Goal: Ask a question: Seek information or help from site administrators or community

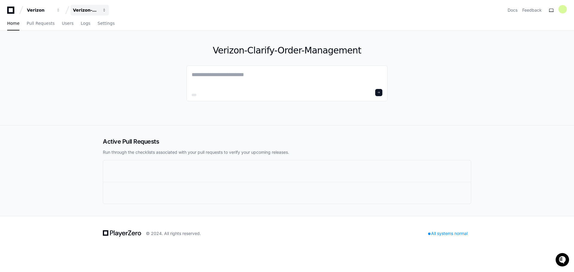
click at [53, 9] on div "Verizon-Clarify-Order-Management" at bounding box center [40, 10] width 26 height 6
click at [82, 138] on div "Active Pull Requests Run through the checklists associated with your pull reque…" at bounding box center [287, 171] width 574 height 91
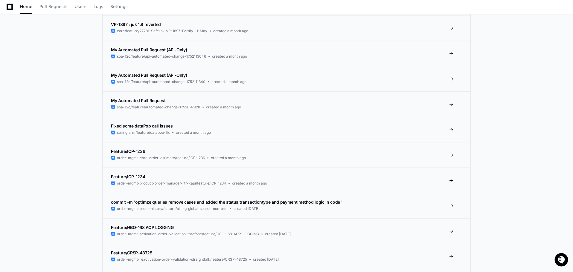
scroll to position [2122, 0]
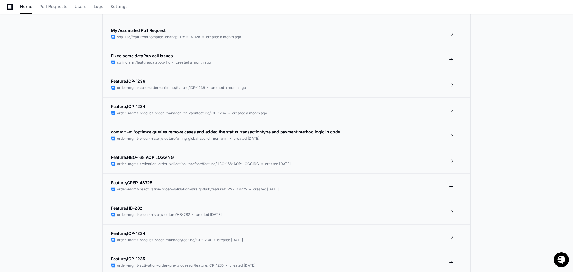
click at [559, 259] on icon "Open customer support" at bounding box center [560, 259] width 7 height 7
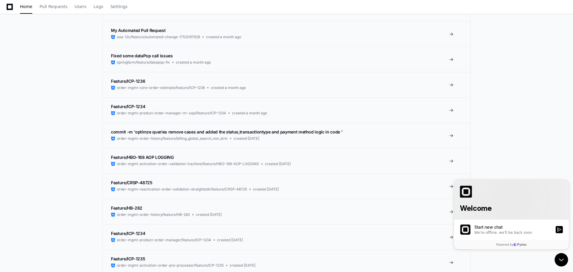
click at [510, 230] on div "Start new chat" at bounding box center [513, 227] width 78 height 6
click at [555, 230] on button "Start new chat We're offline, we'll be back soon" at bounding box center [558, 229] width 7 height 7
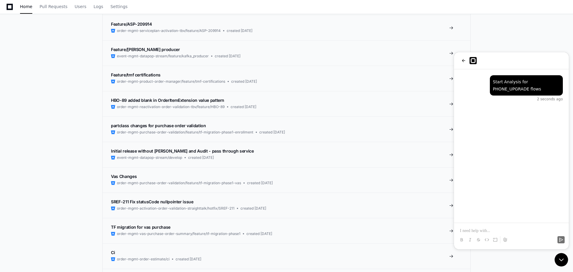
scroll to position [2599, 0]
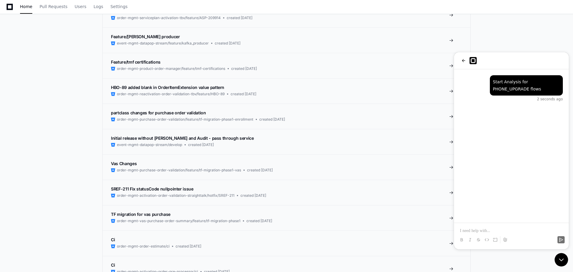
click at [483, 233] on p at bounding box center [511, 231] width 103 height 6
click at [466, 61] on button "back" at bounding box center [463, 60] width 7 height 7
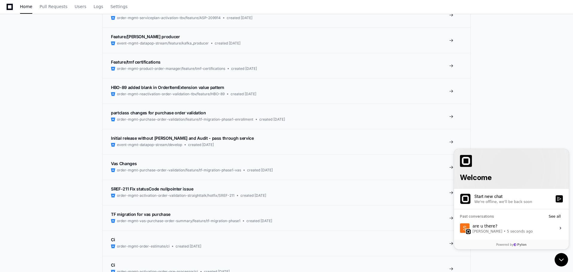
click at [514, 231] on span "5 seconds ago" at bounding box center [520, 231] width 26 height 5
click at [460, 229] on button "View issue" at bounding box center [459, 228] width 0 height 0
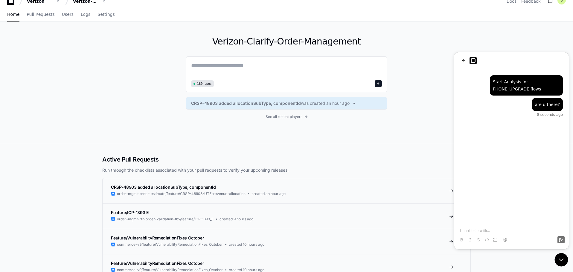
scroll to position [0, 0]
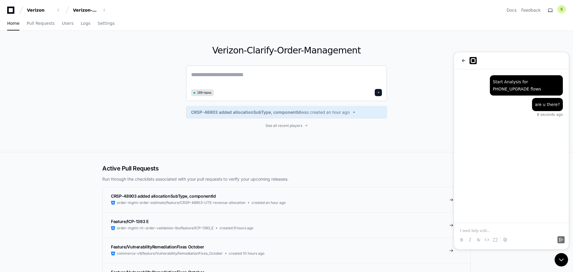
click at [276, 71] on textarea at bounding box center [286, 79] width 191 height 17
type textarea "**********"
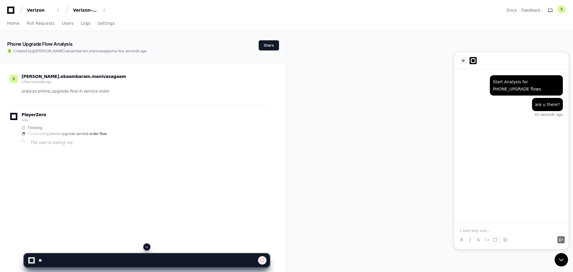
click at [460, 62] on button "back" at bounding box center [463, 60] width 7 height 7
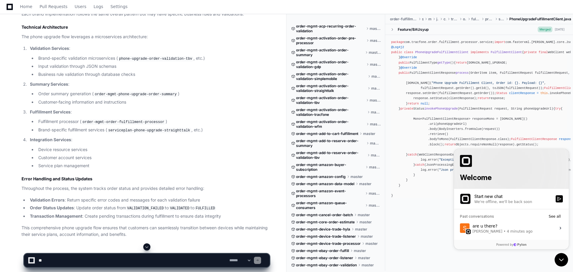
scroll to position [1071, 0]
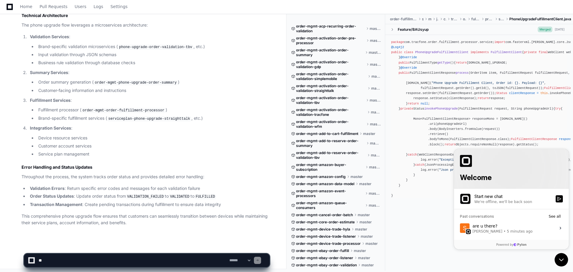
click at [109, 261] on textarea at bounding box center [132, 260] width 191 height 13
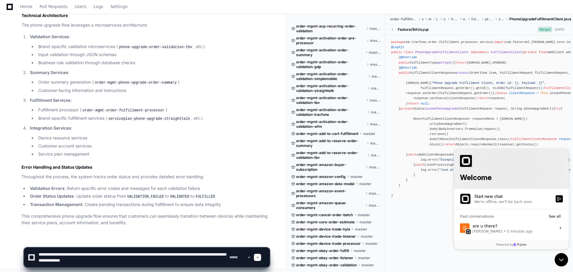
type textarea "**********"
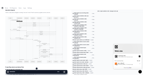
scroll to position [1674, 0]
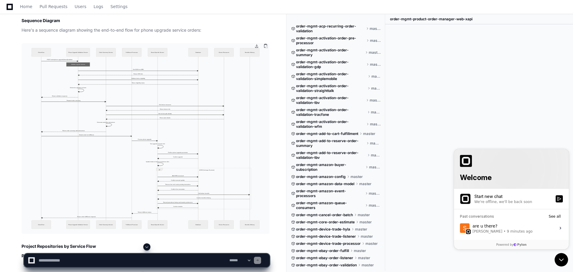
click at [154, 119] on img at bounding box center [146, 138] width 248 height 191
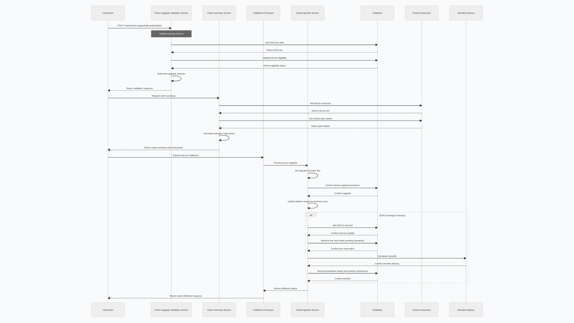
click at [266, 110] on img at bounding box center [287, 161] width 574 height 323
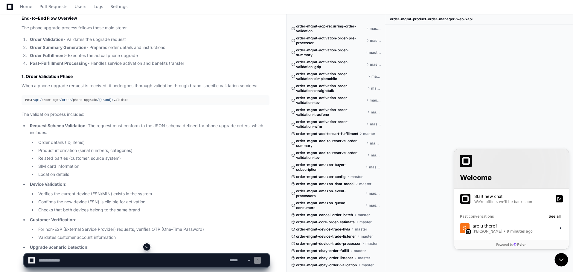
scroll to position [0, 0]
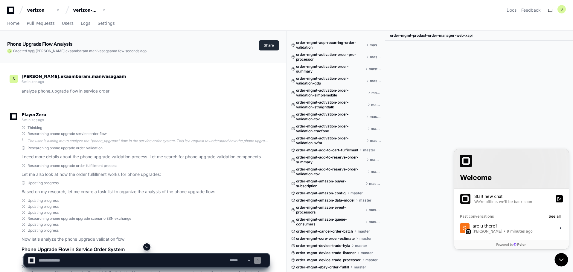
click at [267, 45] on button "Share" at bounding box center [269, 45] width 20 height 10
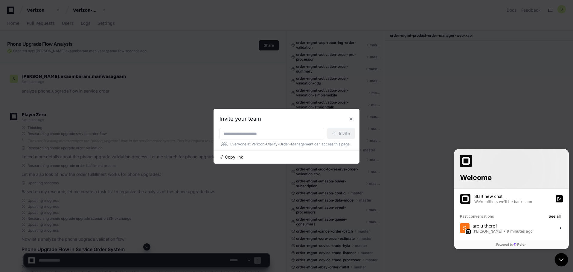
click at [236, 158] on span "Copy link" at bounding box center [234, 157] width 18 height 6
click at [352, 117] on button at bounding box center [351, 119] width 10 height 10
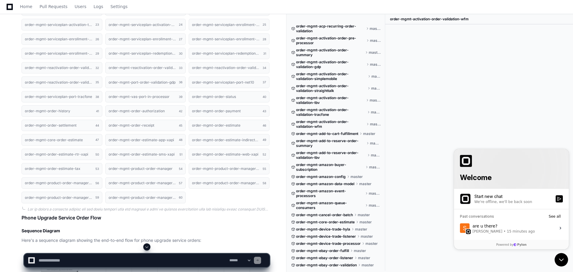
scroll to position [1613, 0]
